Goal: Task Accomplishment & Management: Manage account settings

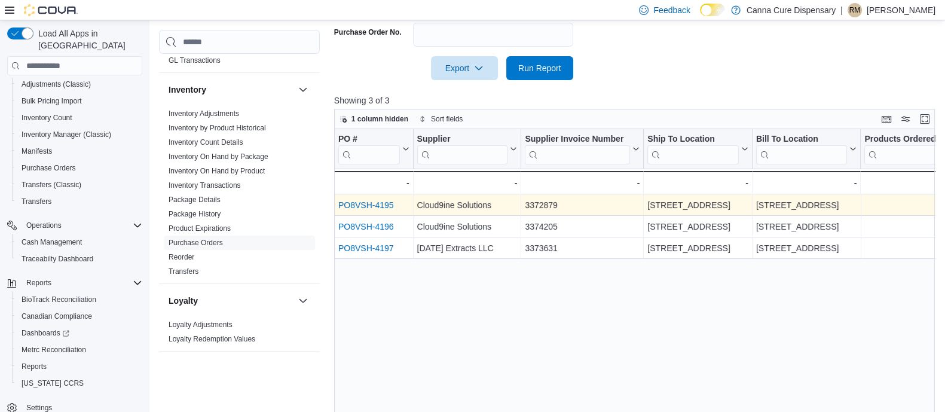
click at [367, 207] on link "PO8VSH-4195" at bounding box center [366, 206] width 56 height 10
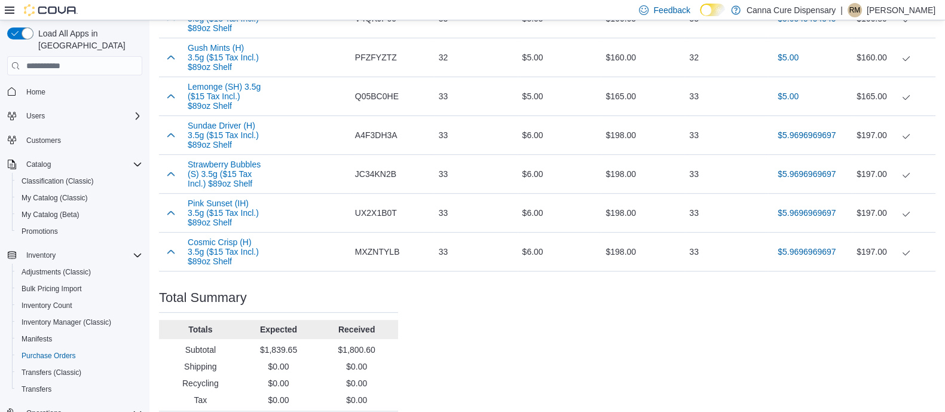
scroll to position [576, 0]
click at [170, 179] on button "button" at bounding box center [171, 172] width 14 height 14
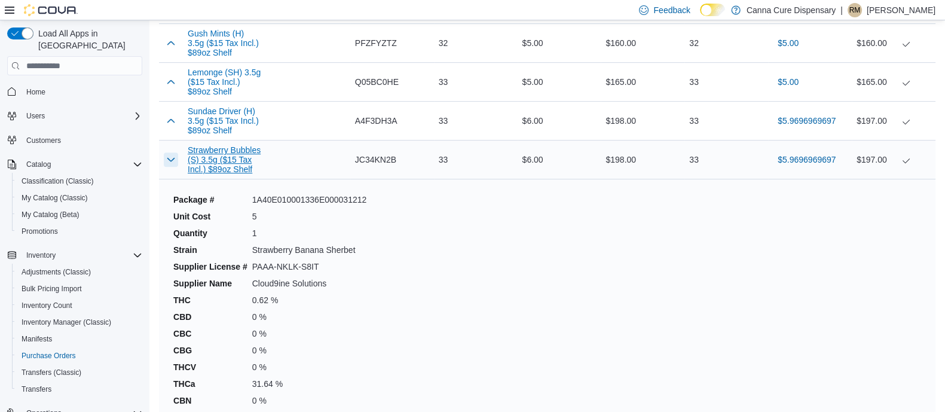
scroll to position [580, 0]
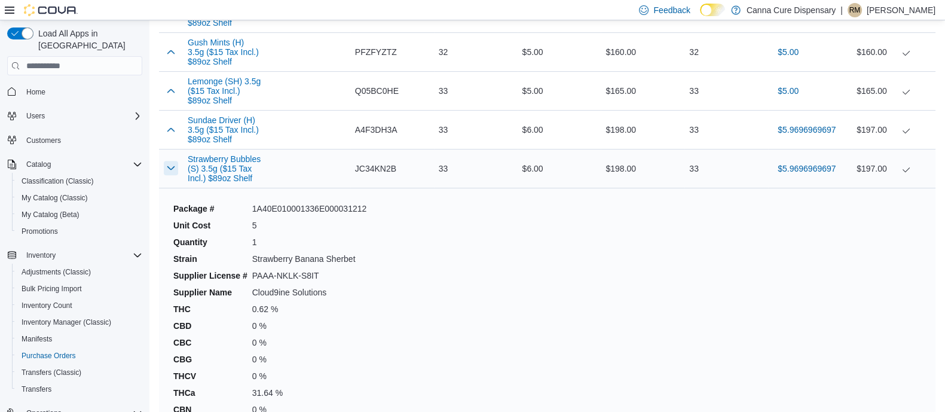
click at [171, 175] on button "button" at bounding box center [171, 168] width 14 height 14
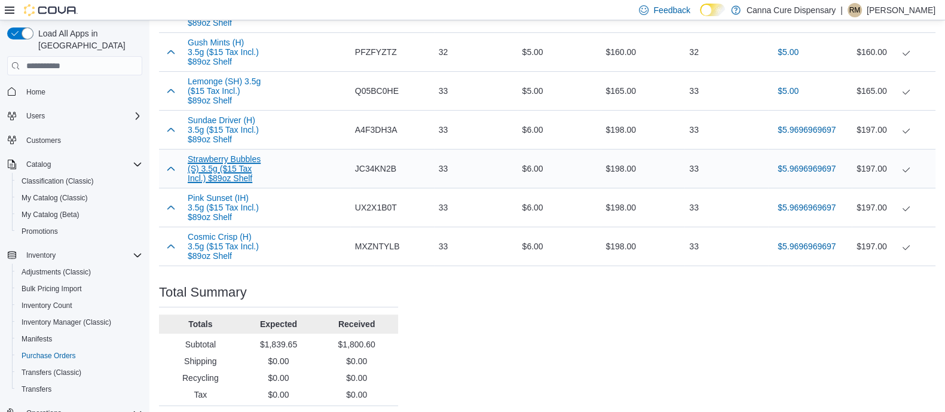
click at [214, 164] on button "Strawberry Bubbles (S) 3.5g ($15 Tax Incl.) $89oz Shelf" at bounding box center [225, 168] width 74 height 29
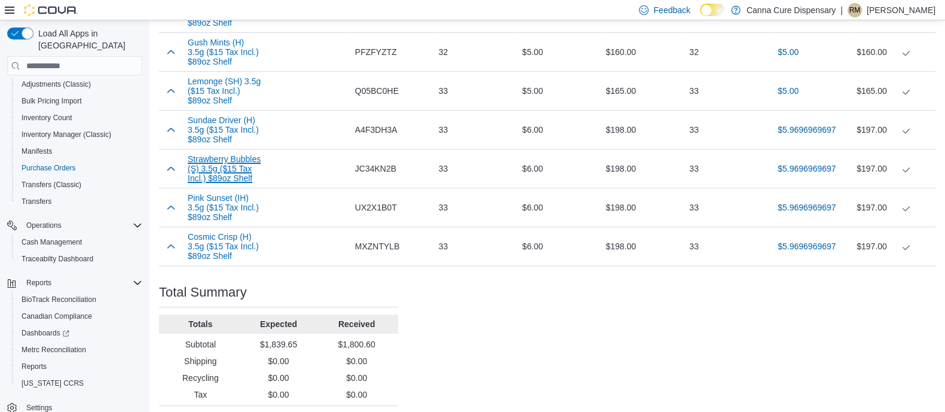
scroll to position [615, 0]
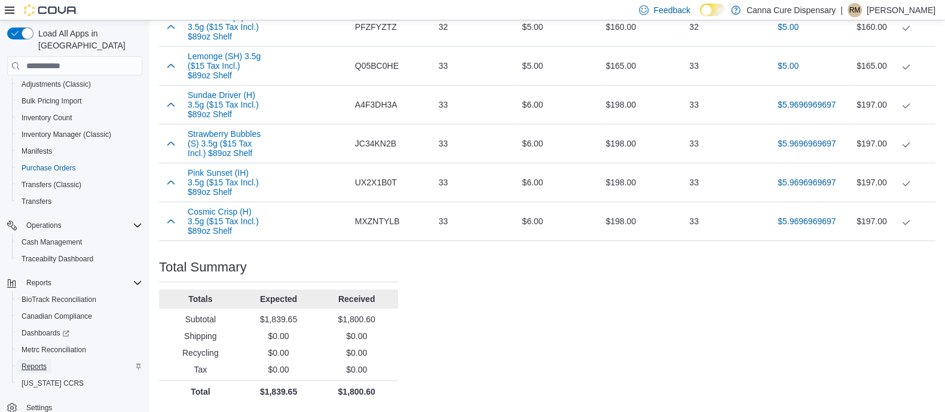
click at [30, 361] on span "Reports" at bounding box center [34, 366] width 25 height 10
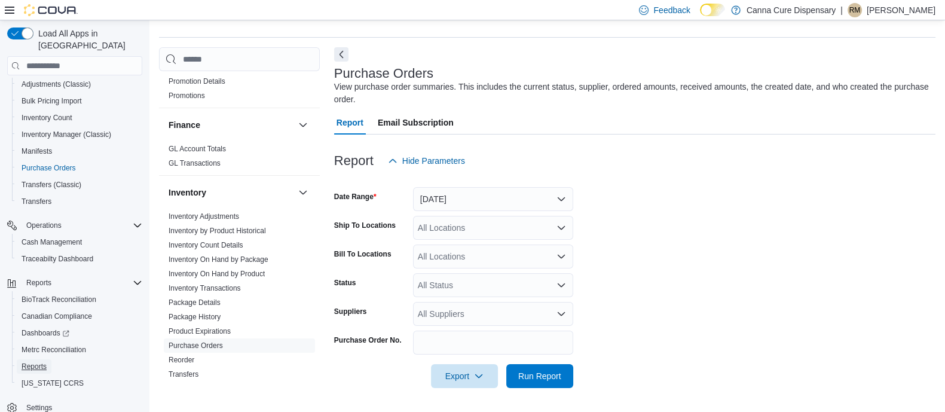
scroll to position [277, 0]
click at [201, 314] on link "Package History" at bounding box center [194, 315] width 52 height 8
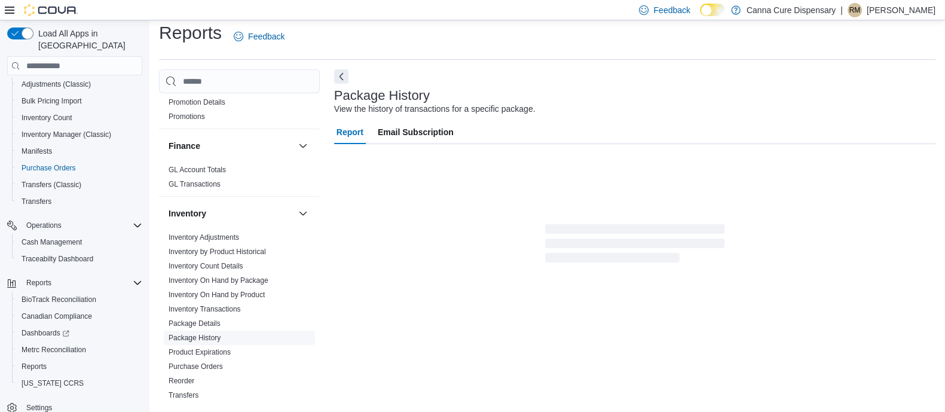
scroll to position [8, 0]
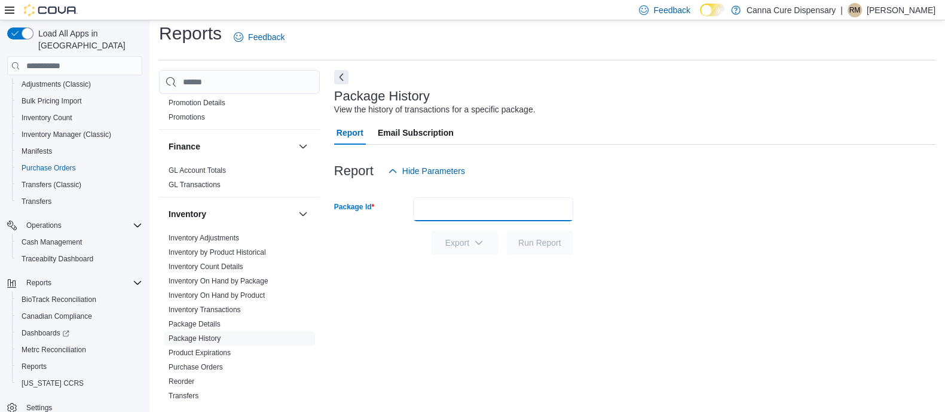
click at [427, 206] on input "Package Id" at bounding box center [493, 209] width 160 height 24
paste input "**********"
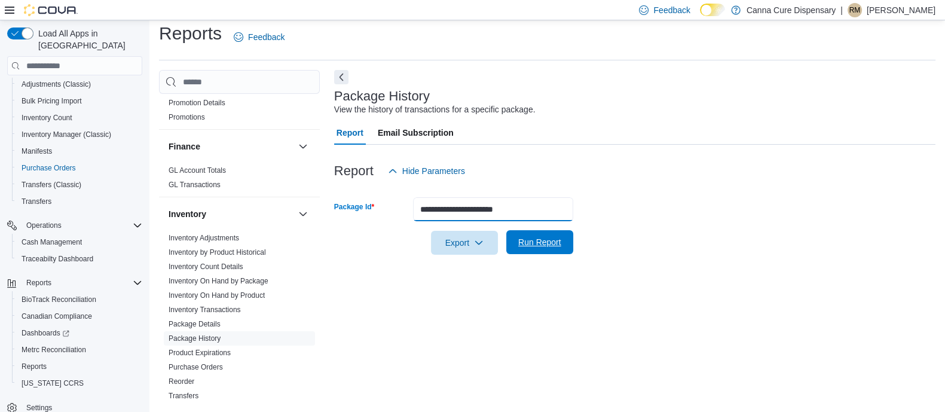
type input "**********"
click at [543, 239] on span "Run Report" at bounding box center [539, 242] width 43 height 12
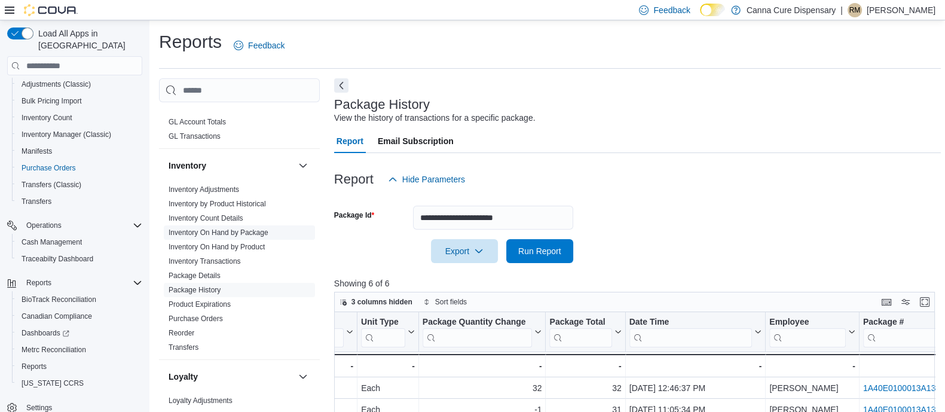
scroll to position [343, 0]
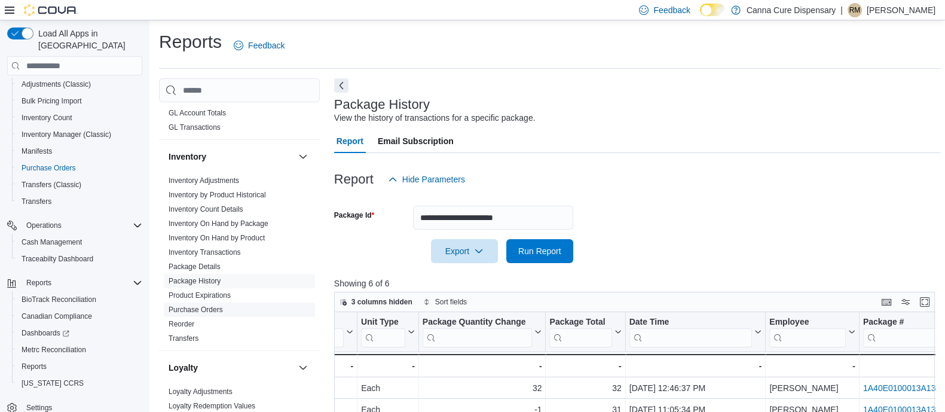
click at [177, 306] on link "Purchase Orders" at bounding box center [195, 309] width 54 height 8
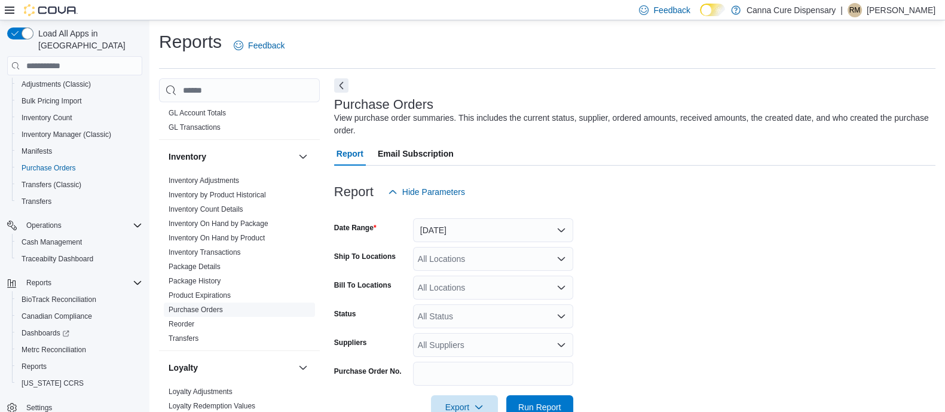
scroll to position [31, 0]
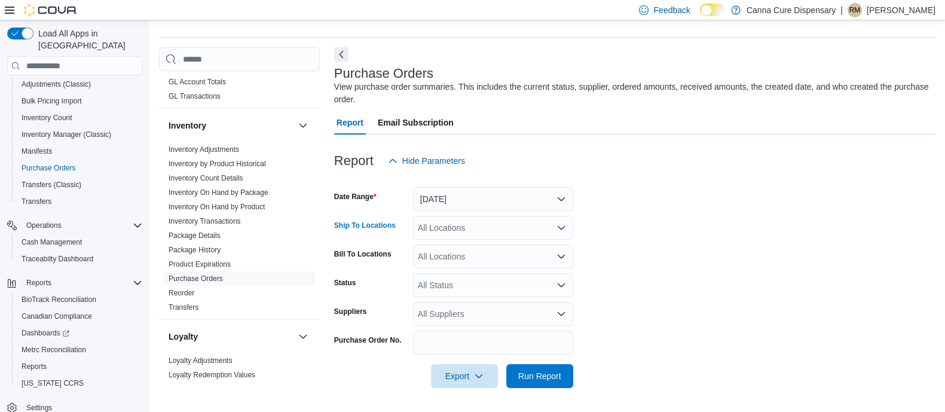
click at [440, 232] on div "All Locations" at bounding box center [493, 228] width 160 height 24
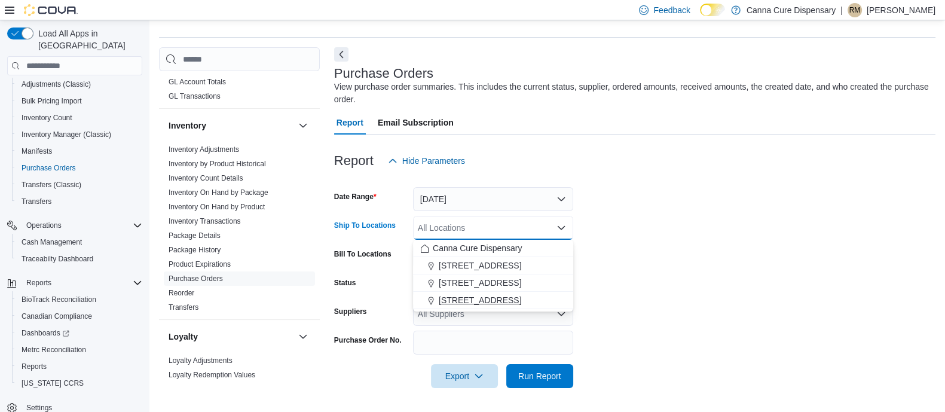
click at [492, 297] on span "[STREET_ADDRESS]" at bounding box center [480, 300] width 82 height 12
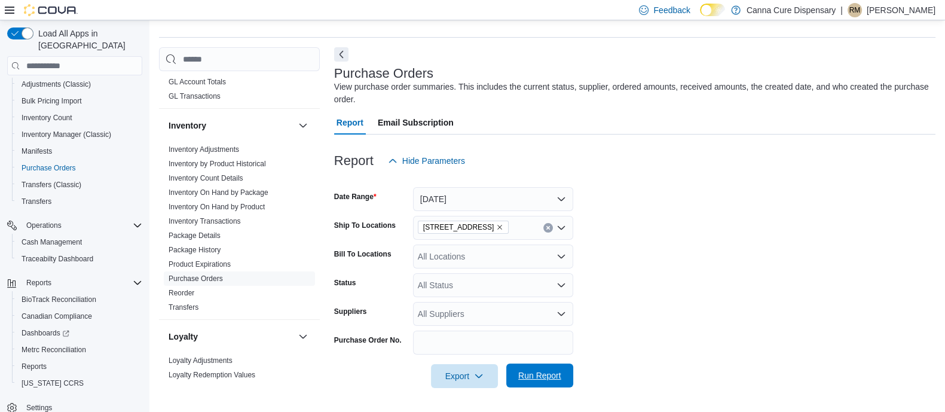
click at [540, 381] on span "Run Report" at bounding box center [539, 375] width 53 height 24
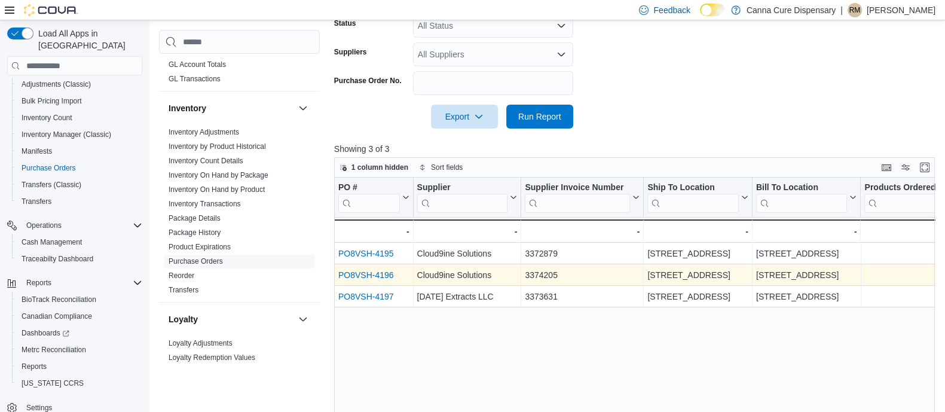
scroll to position [291, 0]
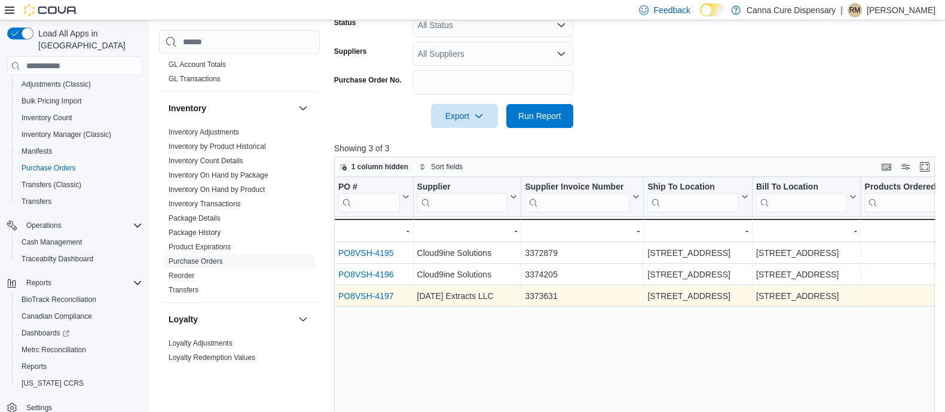
click at [369, 295] on link "PO8VSH-4197" at bounding box center [366, 297] width 56 height 10
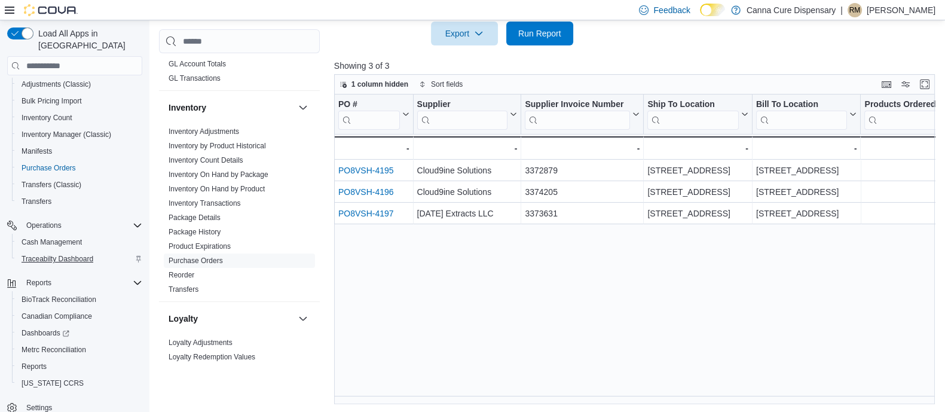
scroll to position [375, 0]
click at [206, 257] on link "Purchase Orders" at bounding box center [195, 261] width 54 height 8
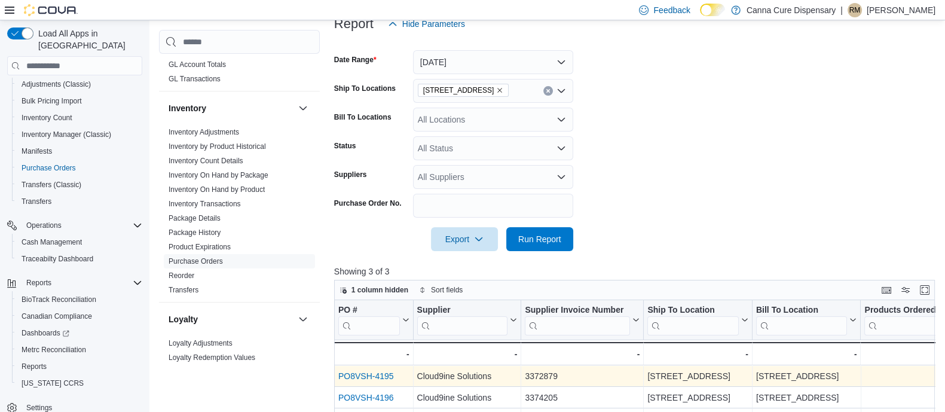
scroll to position [167, 0]
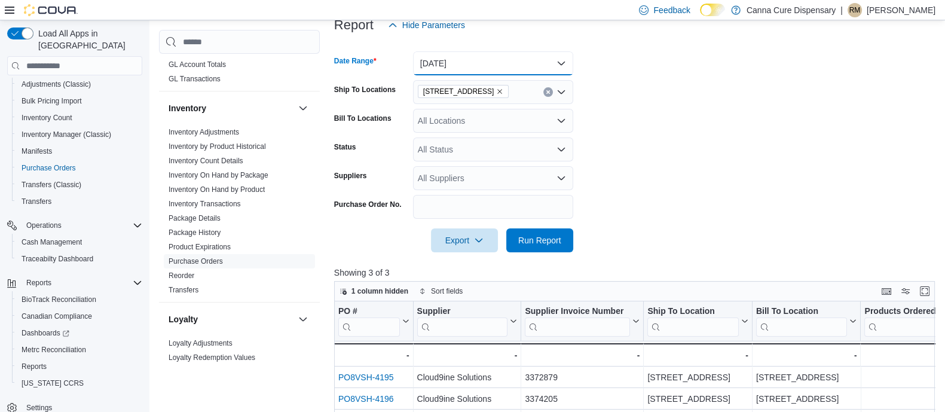
click at [481, 62] on button "Yesterday" at bounding box center [493, 63] width 160 height 24
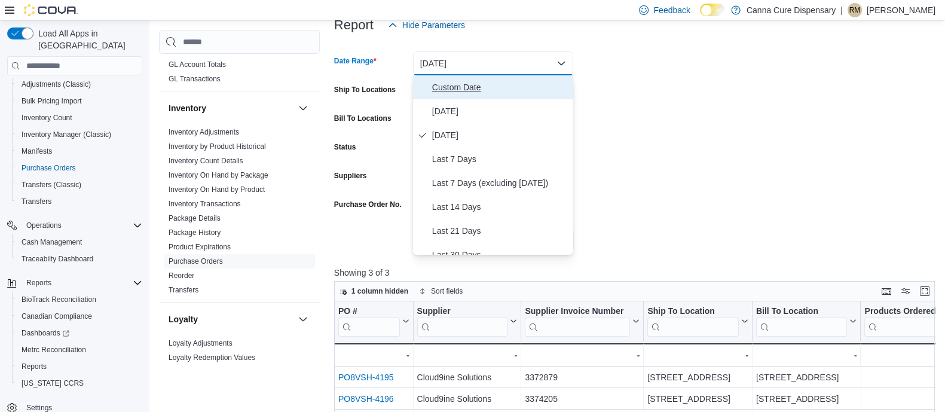
click at [462, 85] on span "Custom Date" at bounding box center [500, 87] width 136 height 14
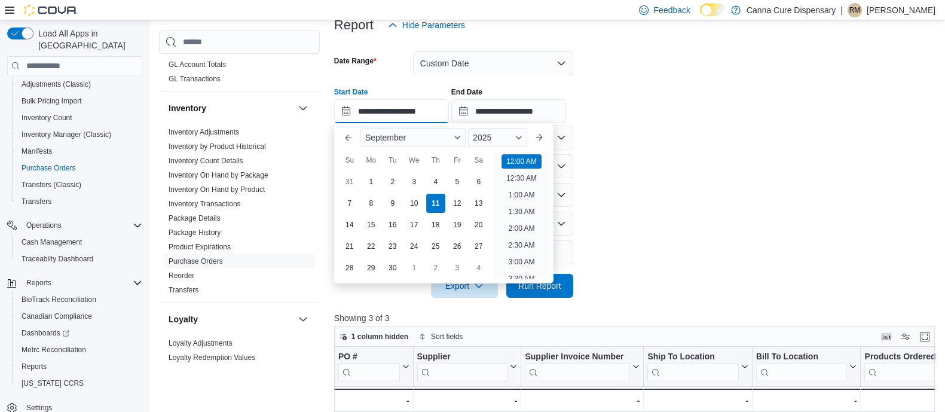
click at [383, 112] on input "**********" at bounding box center [391, 111] width 115 height 24
click at [457, 178] on div "5" at bounding box center [456, 181] width 21 height 21
type input "**********"
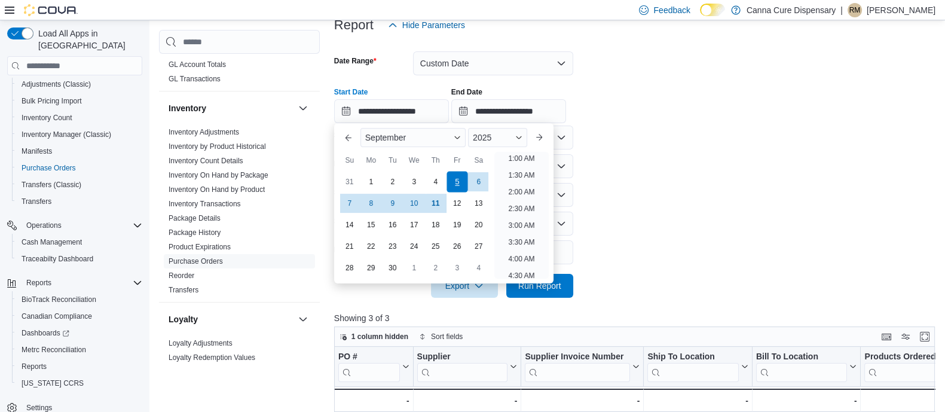
scroll to position [2, 0]
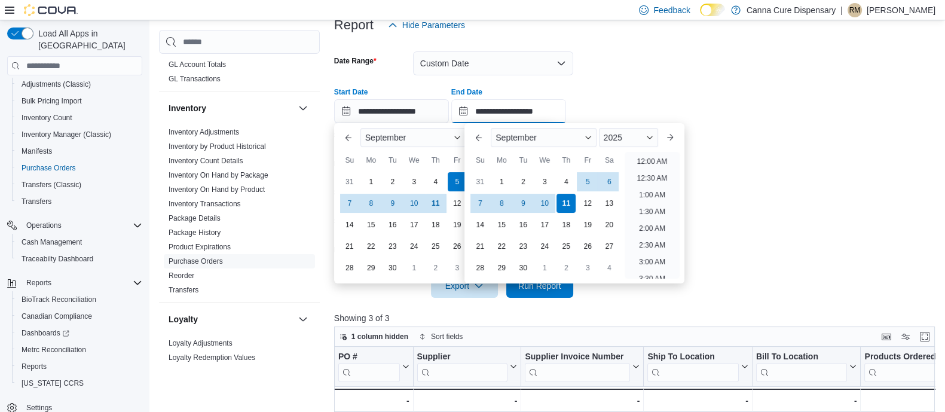
click at [502, 112] on input "**********" at bounding box center [508, 111] width 115 height 24
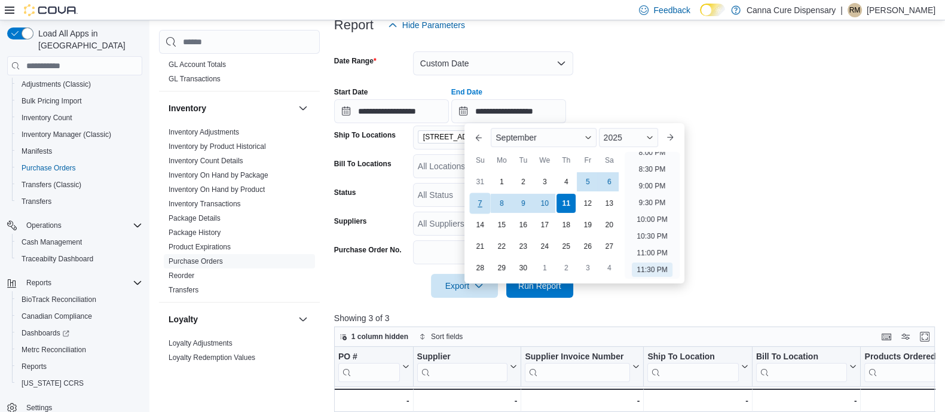
click at [480, 198] on div "7" at bounding box center [480, 203] width 21 height 21
type input "**********"
click at [809, 219] on form "**********" at bounding box center [637, 167] width 606 height 261
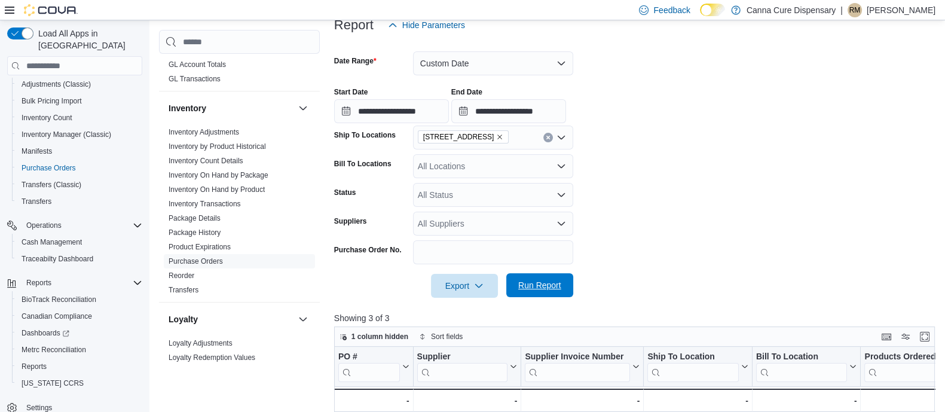
click at [532, 282] on span "Run Report" at bounding box center [539, 285] width 43 height 12
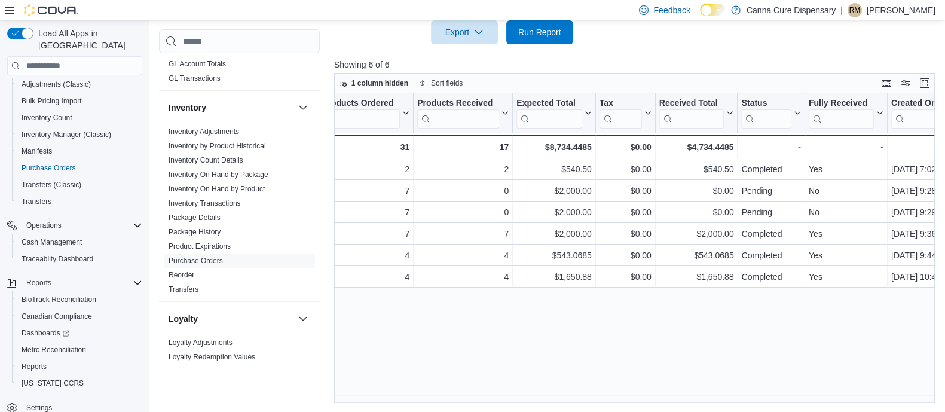
scroll to position [0, 582]
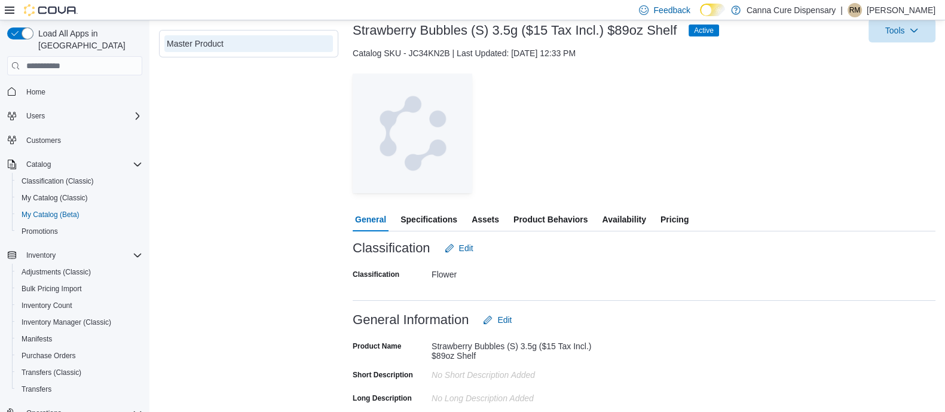
scroll to position [74, 0]
click at [617, 217] on span "Availability" at bounding box center [624, 219] width 44 height 24
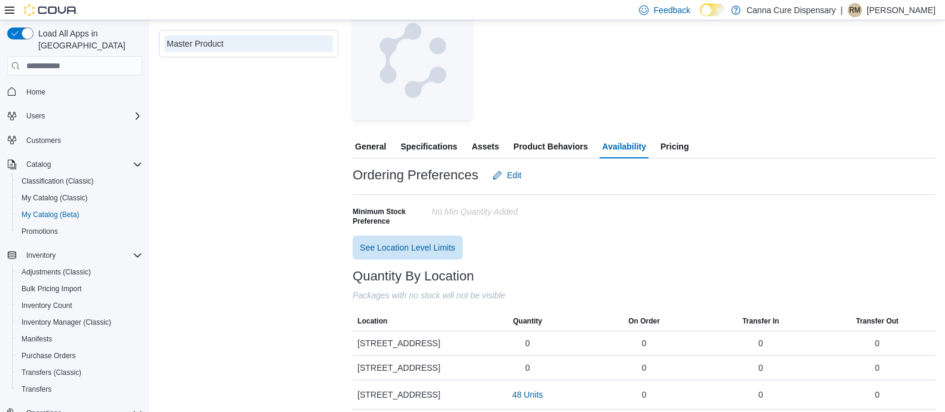
scroll to position [154, 0]
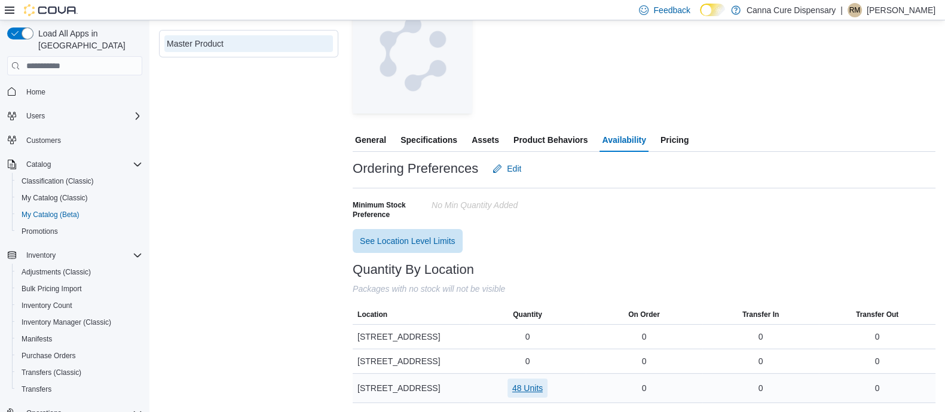
click at [522, 382] on span "48 Units" at bounding box center [527, 388] width 30 height 12
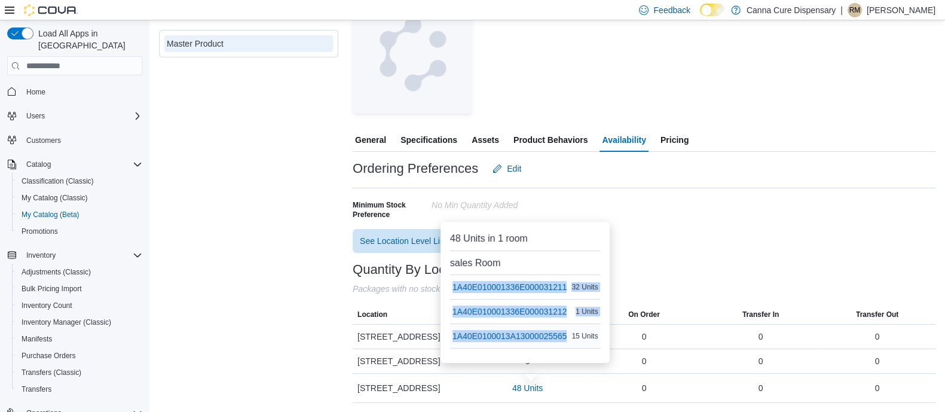
drag, startPoint x: 569, startPoint y: 332, endPoint x: 450, endPoint y: 335, distance: 118.9
click at [450, 335] on tr "1A40E0100013A13000025565 15 Units" at bounding box center [525, 335] width 151 height 24
copy tr "1A40E0100013A13000025565"
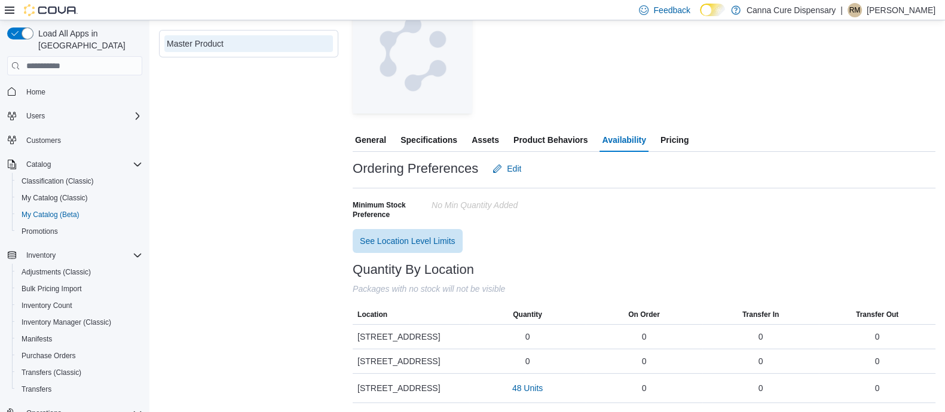
click at [619, 88] on div "— Click to open this image in fullscreen mode" at bounding box center [644, 53] width 583 height 119
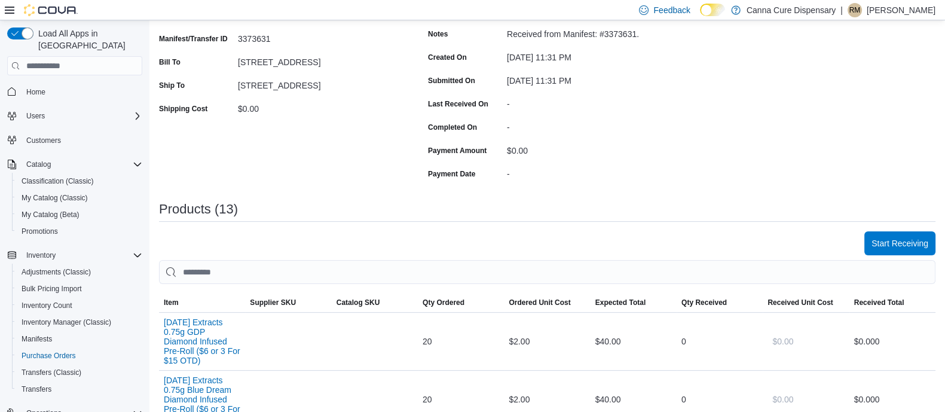
scroll to position [180, 0]
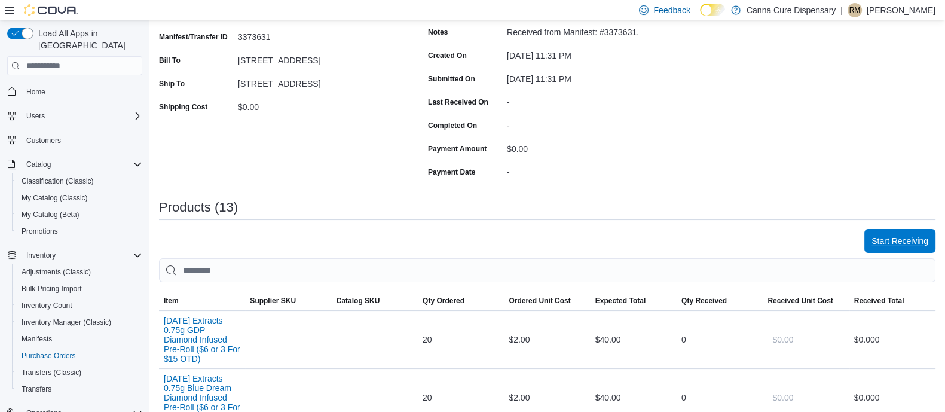
click at [899, 244] on span "Start Receiving" at bounding box center [899, 241] width 57 height 12
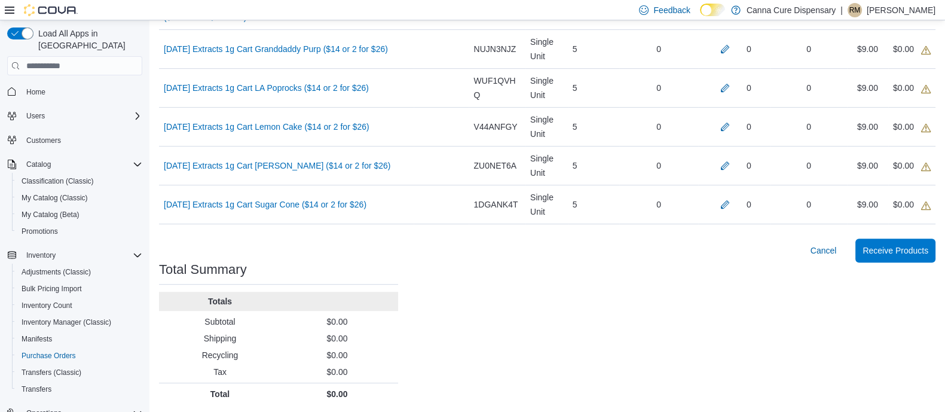
scroll to position [655, 0]
click at [890, 246] on span "Receive Products" at bounding box center [895, 249] width 66 height 12
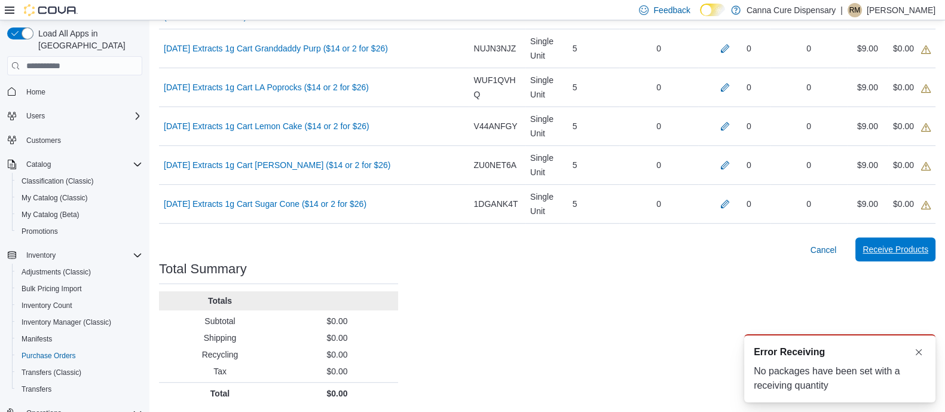
scroll to position [0, 0]
click at [919, 354] on button "Dismiss toast" at bounding box center [918, 351] width 14 height 14
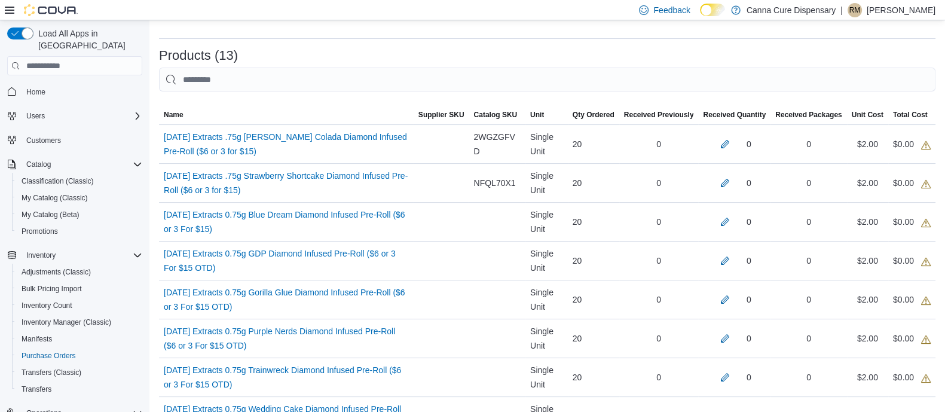
scroll to position [249, 0]
click at [259, 137] on link "Sunday Extracts .75g Pina Colada Diamond Infused Pre-Roll ($6 or 3 for $15) (op…" at bounding box center [286, 144] width 245 height 29
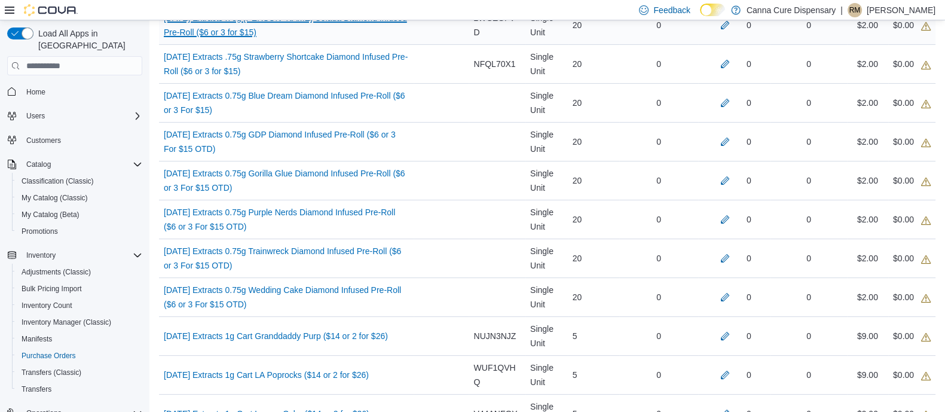
scroll to position [308, 0]
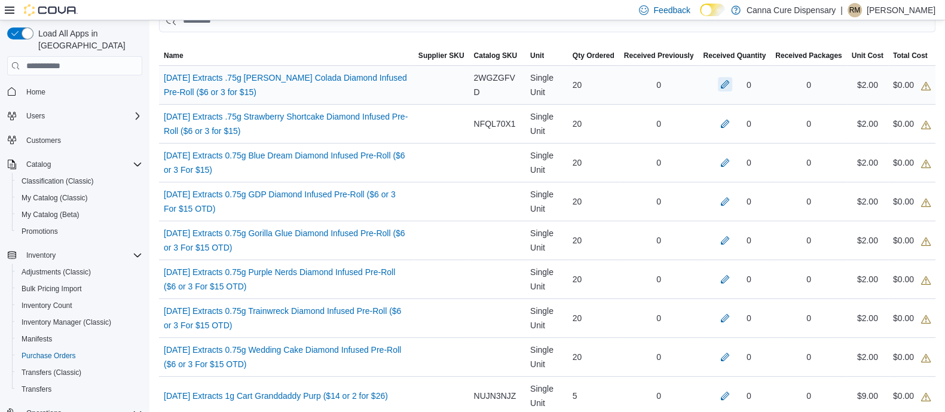
click at [732, 85] on button "button" at bounding box center [725, 84] width 14 height 14
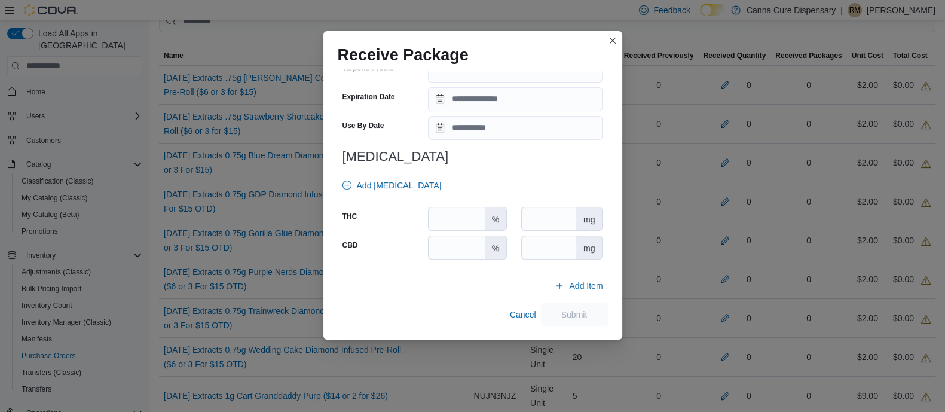
scroll to position [0, 0]
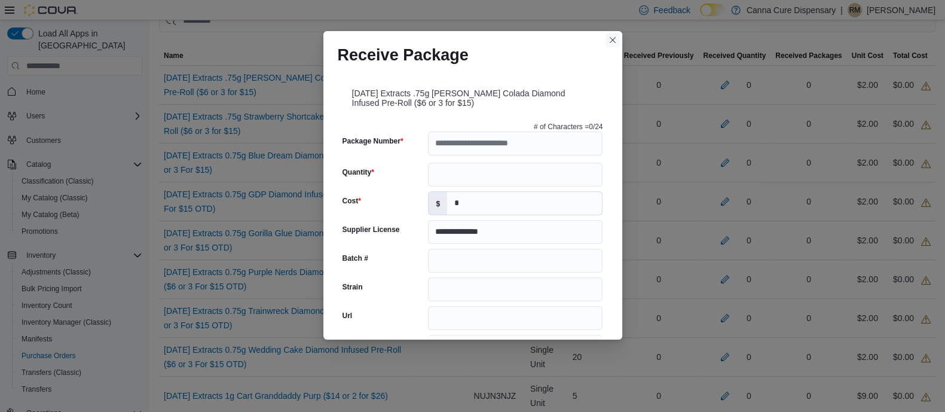
click at [612, 42] on button "Closes this modal window" at bounding box center [612, 40] width 14 height 14
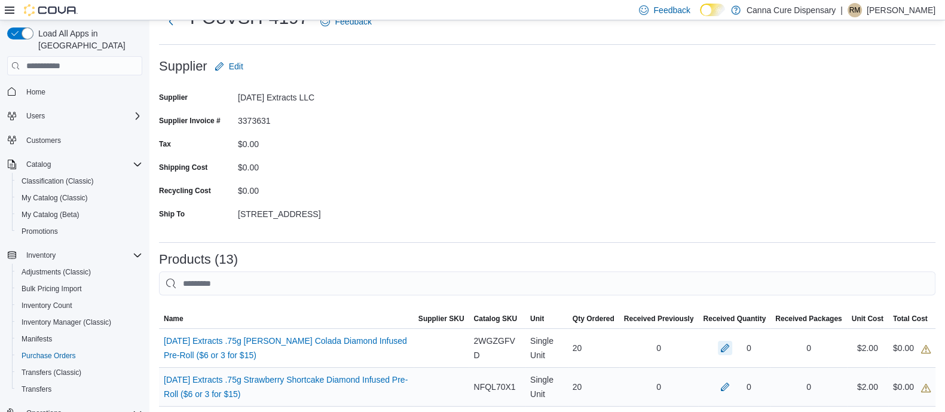
scroll to position [45, 0]
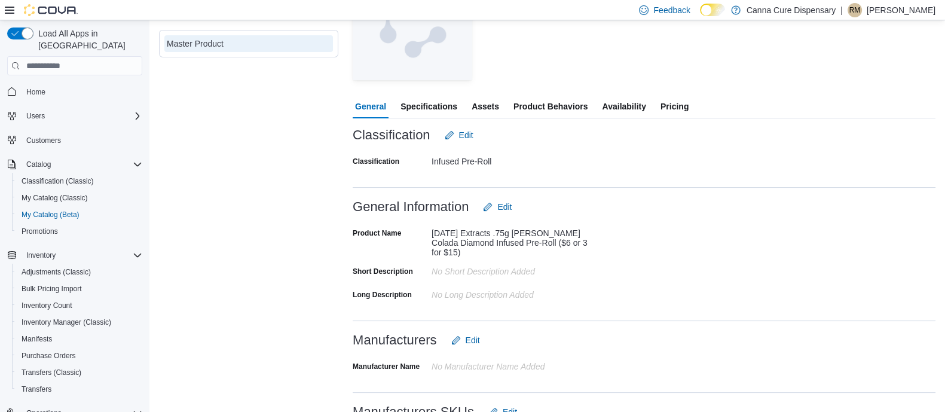
scroll to position [167, 0]
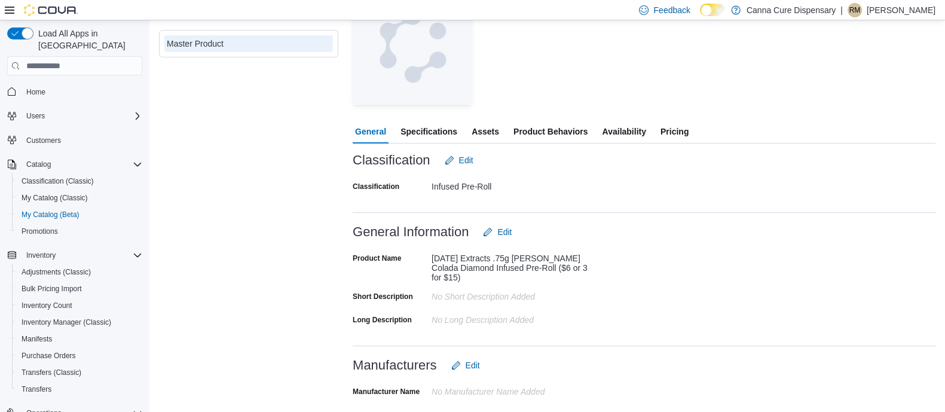
click at [605, 122] on span "Availability" at bounding box center [624, 131] width 44 height 24
